Goal: Ask a question

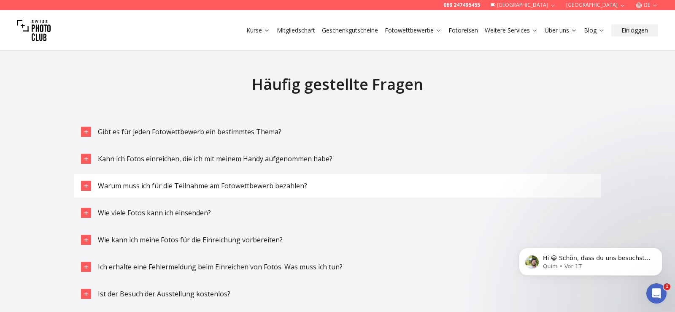
scroll to position [2065, 0]
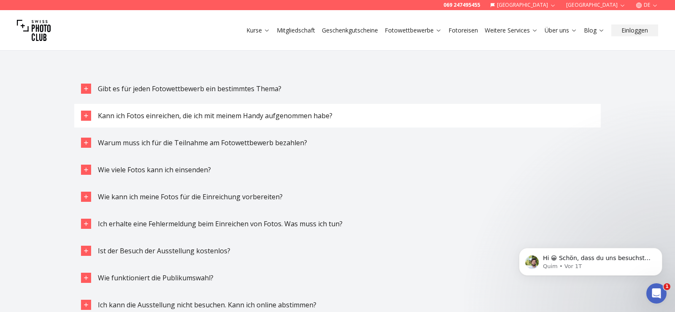
click at [275, 113] on span "Kann ich Fotos einreichen, die ich mit meinem Handy aufgenommen habe?" at bounding box center [215, 115] width 234 height 9
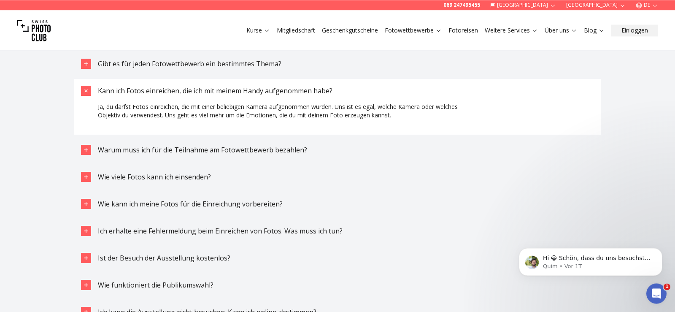
scroll to position [2108, 0]
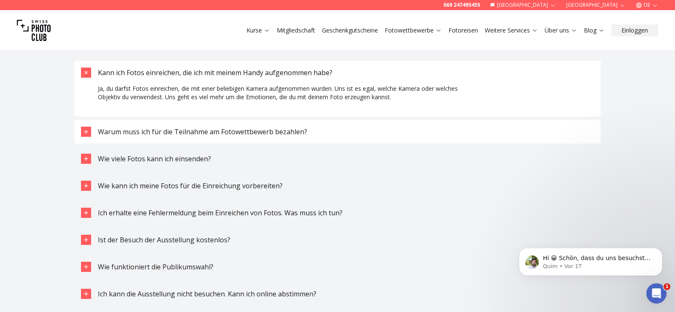
click at [255, 135] on span "Warum muss ich für die Teilnahme am Fotowettbewerb bezahlen?" at bounding box center [202, 131] width 209 height 9
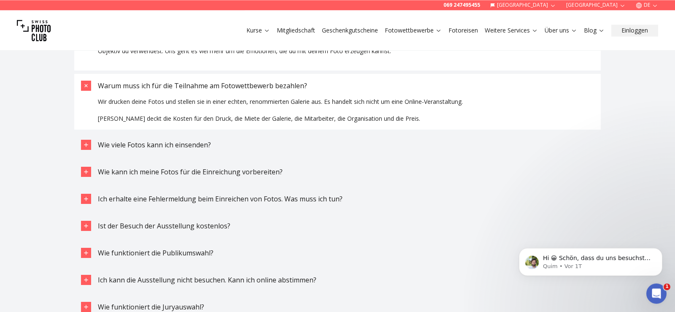
scroll to position [2194, 0]
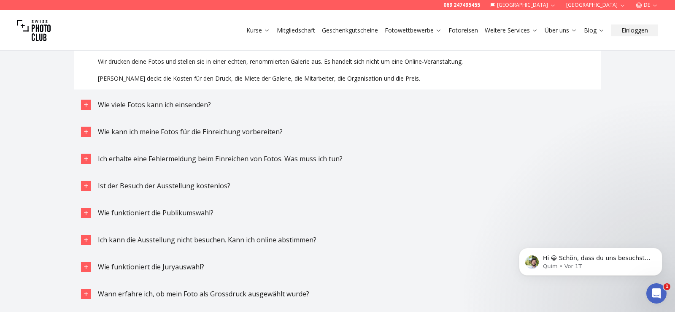
click at [255, 135] on span "Wie kann ich meine Fotos für die Einreichung vorbereiten?" at bounding box center [190, 131] width 185 height 9
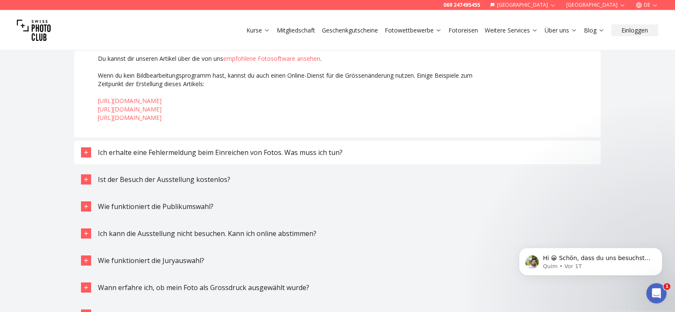
scroll to position [2366, 0]
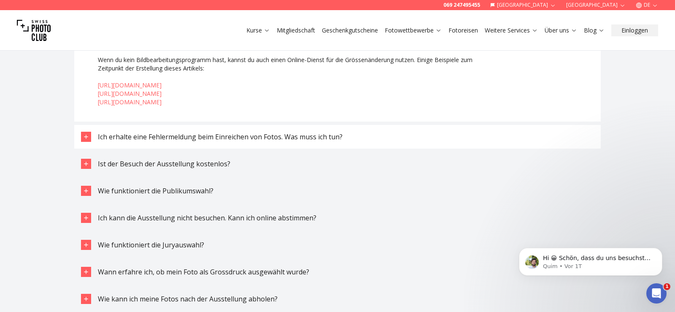
click at [296, 138] on span "Ich erhalte eine Fehlermeldung beim Einreichen von Fotos. Was muss ich tun?" at bounding box center [220, 136] width 245 height 9
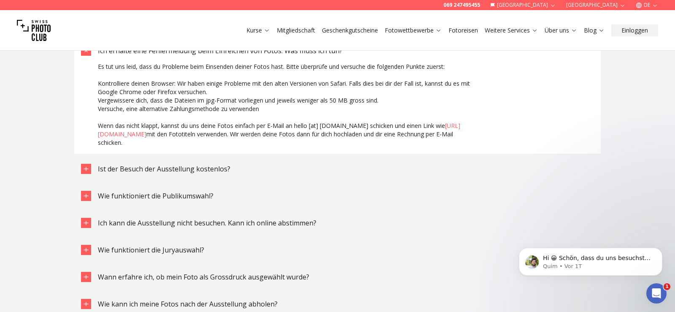
scroll to position [2495, 0]
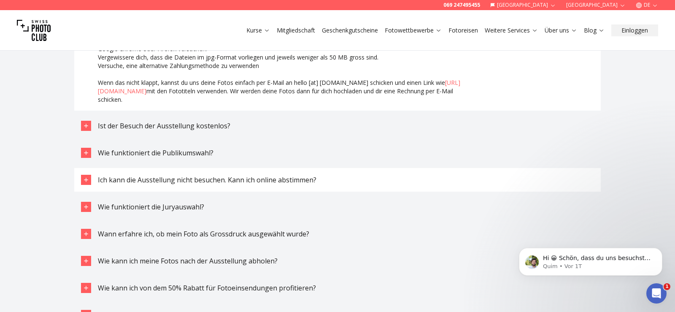
click at [315, 187] on button "Ich kann die Ausstellung nicht besuchen. Kann ich online abstimmen?" at bounding box center [337, 180] width 526 height 24
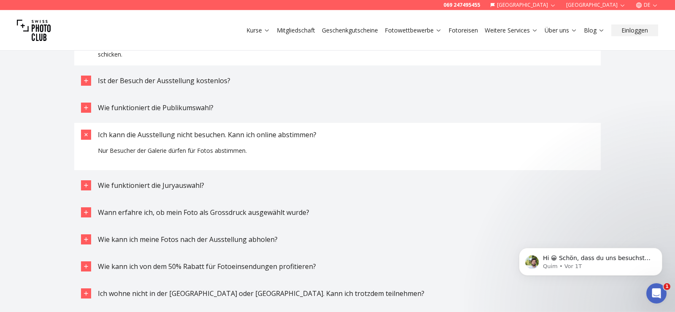
scroll to position [2581, 0]
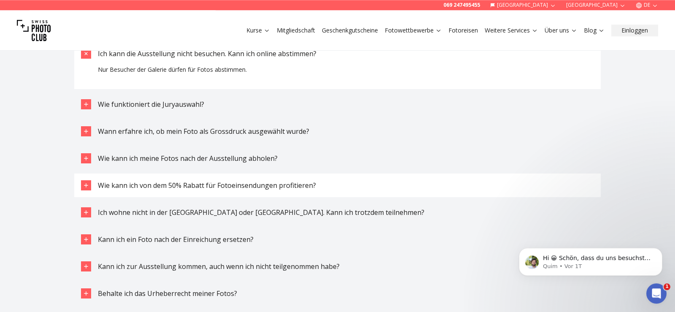
scroll to position [2624, 0]
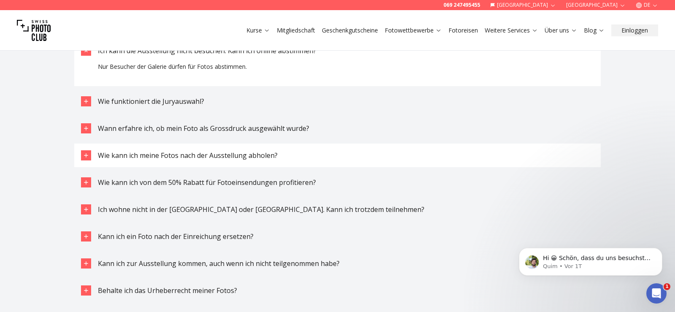
click at [291, 150] on button "Wie kann ich meine Fotos nach der Ausstellung abholen?" at bounding box center [337, 155] width 526 height 24
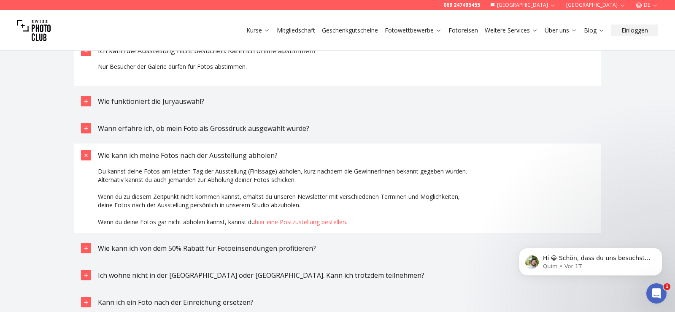
click at [345, 224] on link "hier eine Postzustellung bestellen." at bounding box center [301, 222] width 92 height 8
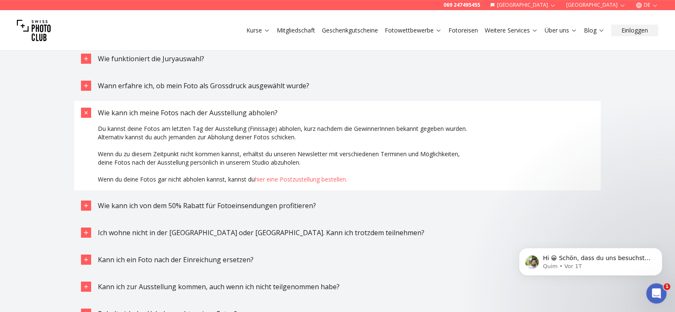
scroll to position [2667, 0]
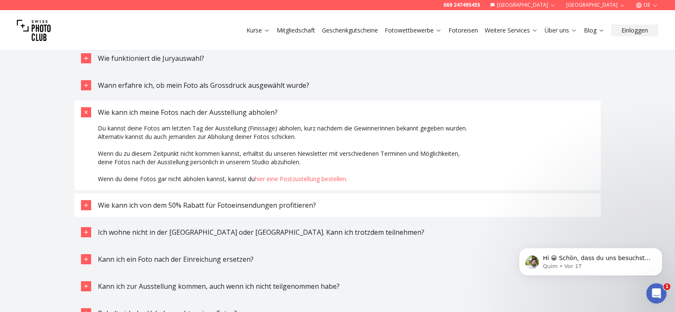
click at [288, 200] on div "Wie kann ich von dem 50% Rabatt für Fotoeinsendungen profitieren?" at bounding box center [207, 205] width 218 height 10
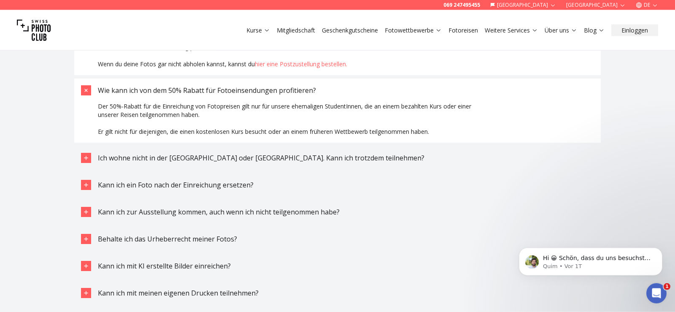
scroll to position [2796, 0]
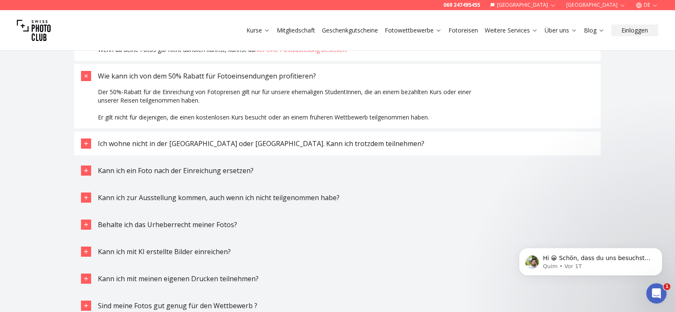
click at [323, 145] on span "Ich wohne nicht in der [GEOGRAPHIC_DATA] oder [GEOGRAPHIC_DATA]. Kann ich trotz…" at bounding box center [261, 143] width 326 height 9
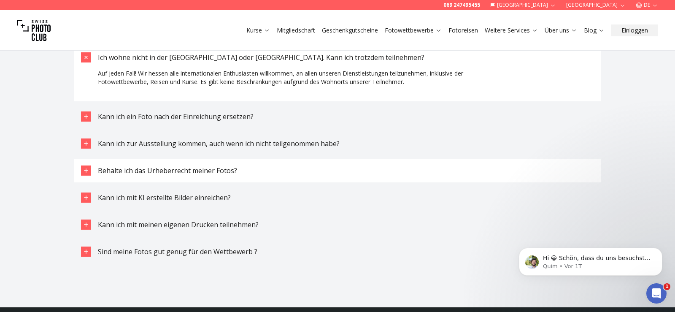
scroll to position [2925, 0]
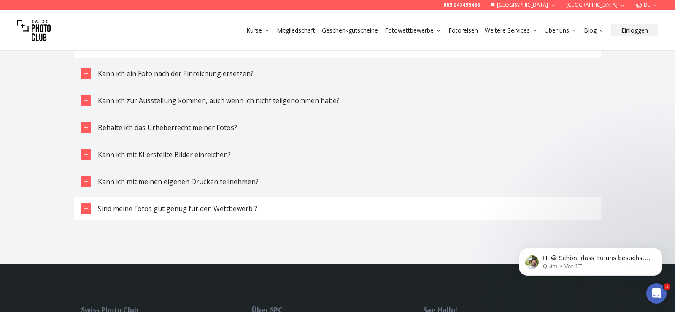
click at [248, 210] on span "Sind meine Fotos gut genug für den Wettbewerb ?" at bounding box center [177, 208] width 159 height 9
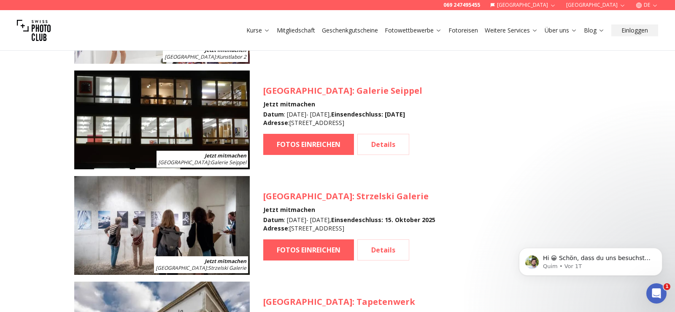
scroll to position [1036, 0]
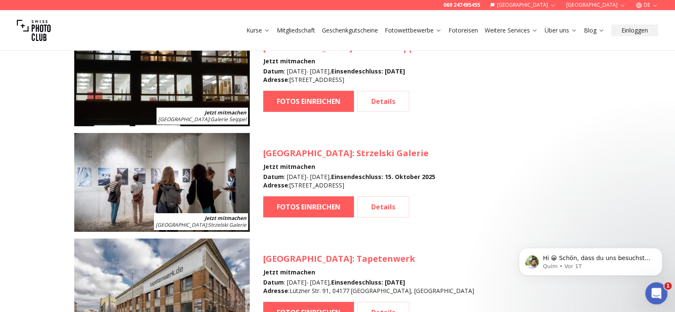
click at [653, 296] on icon "Intercom-Nachrichtendienst öffnen" at bounding box center [655, 292] width 14 height 14
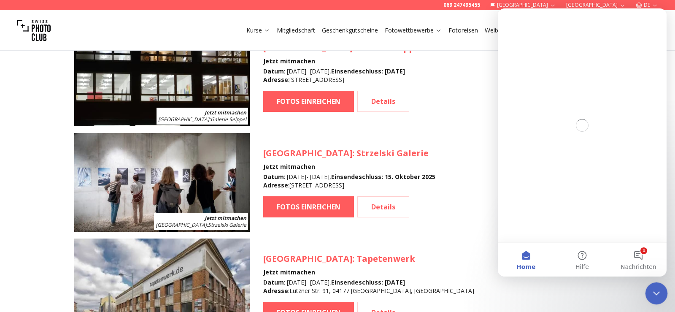
scroll to position [0, 0]
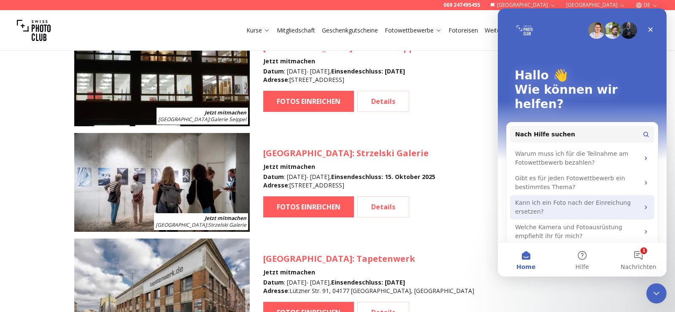
click at [561, 198] on div "Kann ich ein Foto nach der Einreichung ersetzen?" at bounding box center [577, 207] width 124 height 18
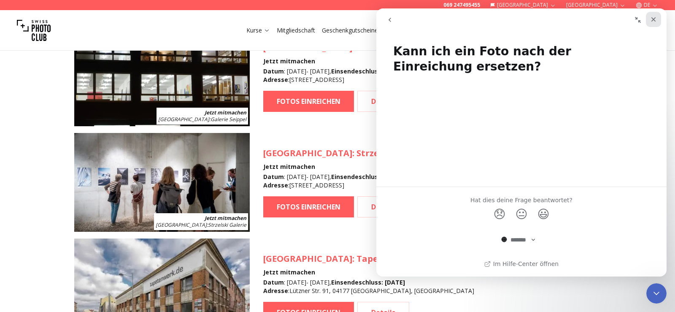
click at [654, 16] on div "Schließen" at bounding box center [653, 19] width 15 height 15
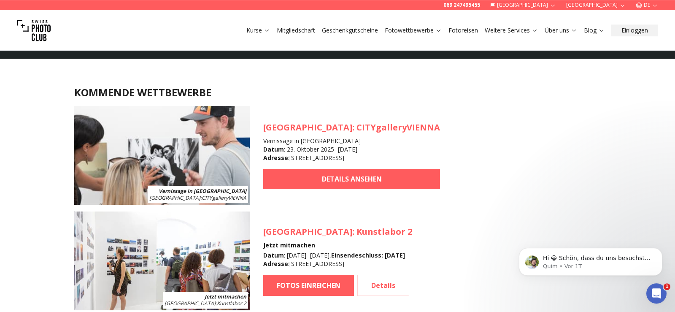
scroll to position [735, 0]
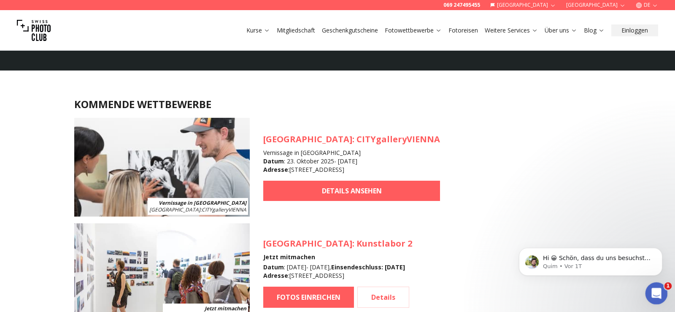
click at [655, 296] on icon "Intercom-Nachrichtendienst öffnen" at bounding box center [655, 292] width 14 height 14
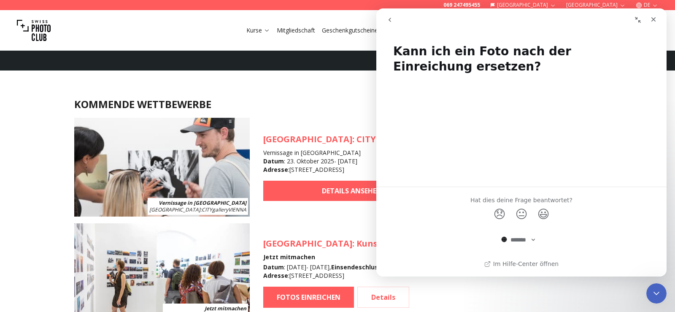
drag, startPoint x: 450, startPoint y: 190, endPoint x: 462, endPoint y: 170, distance: 23.6
click at [450, 190] on div "Hat dies deine Frage beantwortet? 😞 😐 😃" at bounding box center [521, 207] width 290 height 41
click at [388, 21] on icon "go back" at bounding box center [389, 19] width 7 height 7
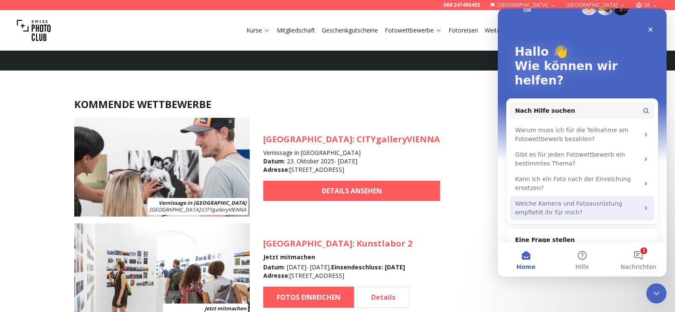
scroll to position [32, 0]
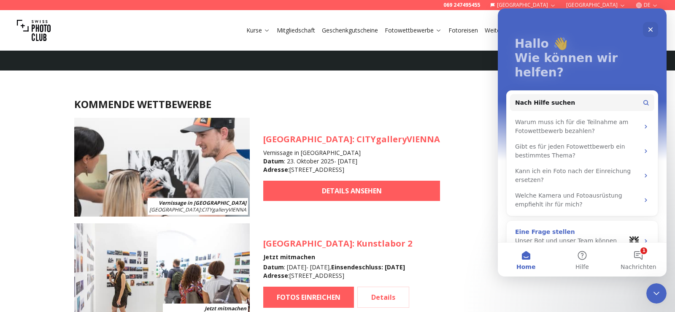
click at [563, 236] on div "Unser Bot und unser Team können helfen" at bounding box center [570, 245] width 110 height 18
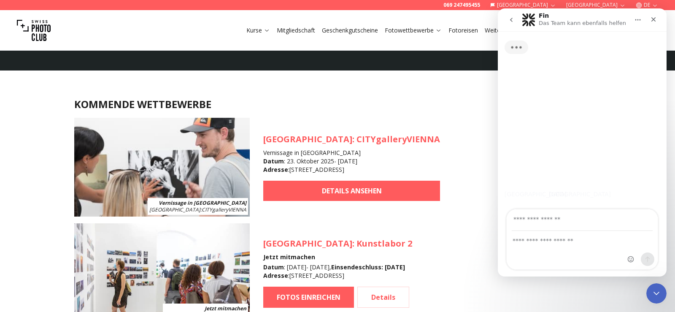
scroll to position [0, 0]
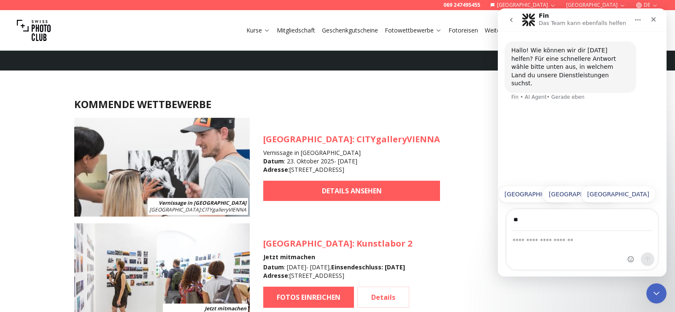
type input "*"
type input "**********"
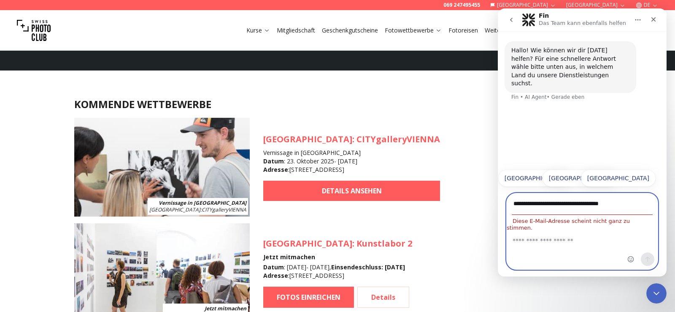
click at [562, 239] on textarea "Eine Frage stellen ..." at bounding box center [582, 238] width 151 height 14
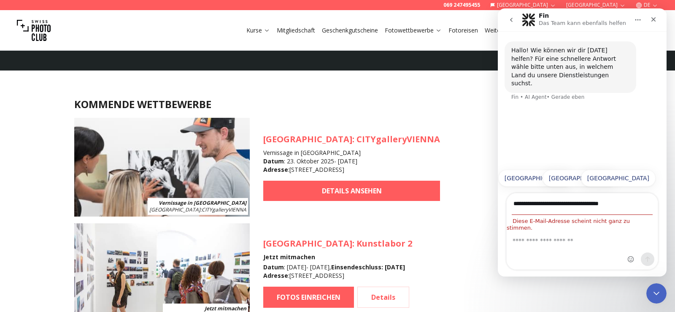
drag, startPoint x: 641, startPoint y: 209, endPoint x: 466, endPoint y: 215, distance: 174.7
click at [506, 215] on div "**********" at bounding box center [582, 231] width 152 height 77
drag, startPoint x: 511, startPoint y: 154, endPoint x: 531, endPoint y: 159, distance: 20.3
click at [512, 154] on div "Hallo! Wie können wir dir [DATE] helfen? Für eine schnellere Antwort wähle bitt…" at bounding box center [582, 97] width 169 height 133
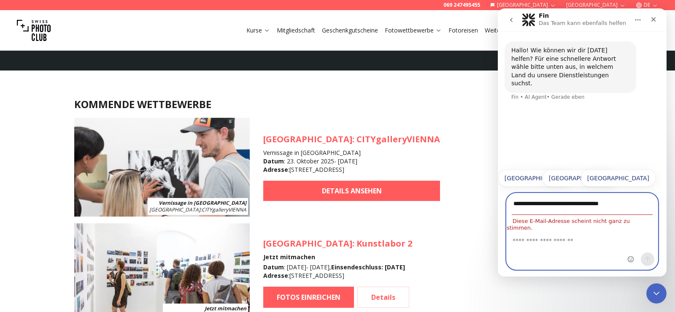
click at [541, 240] on textarea "Eine Frage stellen ..." at bounding box center [582, 238] width 151 height 14
drag, startPoint x: 617, startPoint y: 211, endPoint x: 498, endPoint y: 212, distance: 118.5
click at [512, 213] on input "**********" at bounding box center [582, 204] width 141 height 22
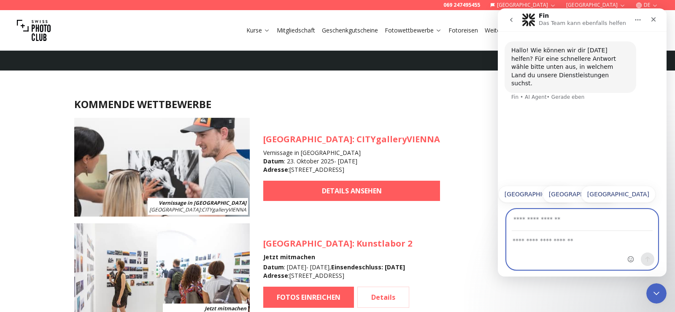
click at [540, 245] on textarea "Eine Frage stellen ..." at bounding box center [582, 238] width 151 height 14
paste textarea "**********"
type textarea "**********"
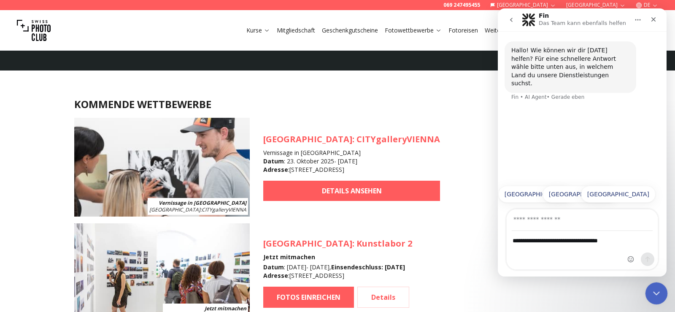
click at [657, 288] on icon "Intercom-Nachrichtendienst schließen" at bounding box center [655, 292] width 10 height 10
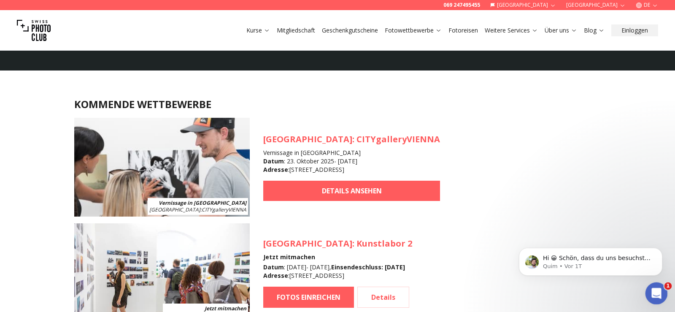
click at [647, 289] on div "Intercom-Nachrichtendienst öffnen" at bounding box center [655, 292] width 28 height 28
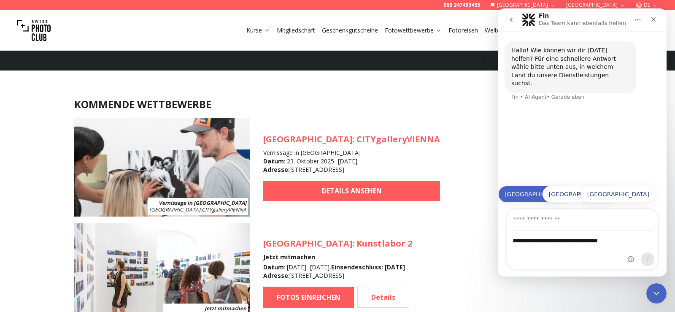
click at [551, 193] on button "[GEOGRAPHIC_DATA]" at bounding box center [535, 194] width 75 height 17
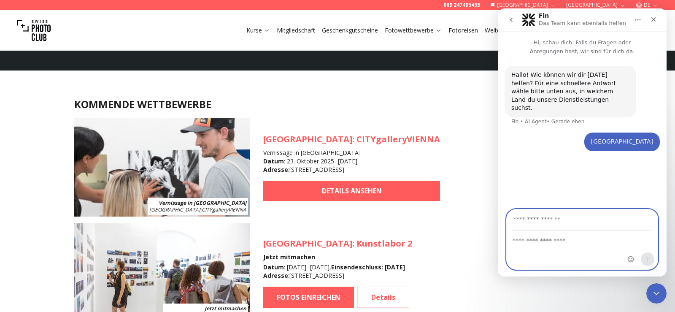
click at [546, 243] on textarea "Nachricht senden..." at bounding box center [582, 238] width 151 height 14
paste textarea "**********"
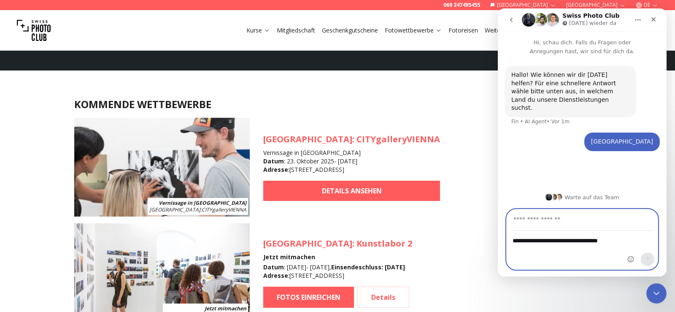
type textarea "**********"
click at [555, 220] on input "Deine E-Mail-Adresse" at bounding box center [582, 220] width 141 height 22
type input "**********"
click at [650, 259] on icon "Sende eine Nachricht…" at bounding box center [647, 259] width 7 height 7
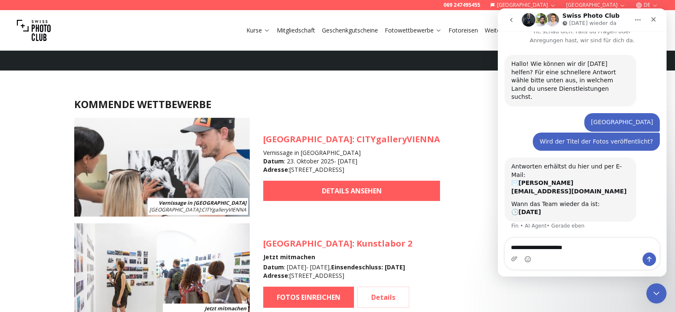
scroll to position [11, 0]
type textarea "*"
